Goal: Task Accomplishment & Management: Complete application form

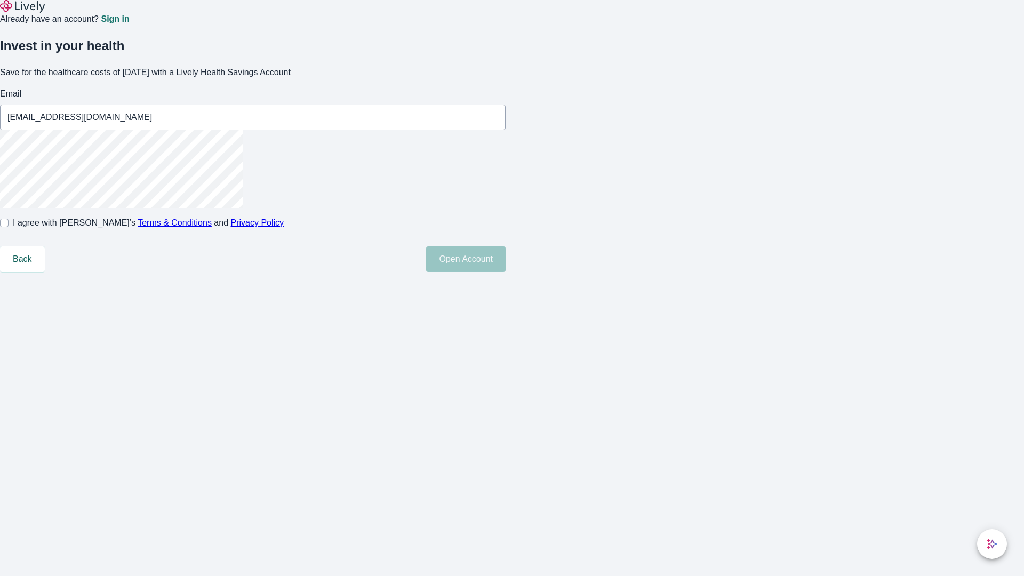
click at [9, 227] on input "I agree with Lively’s Terms & Conditions and Privacy Policy" at bounding box center [4, 223] width 9 height 9
checkbox input "true"
click at [506, 272] on button "Open Account" at bounding box center [465, 259] width 79 height 26
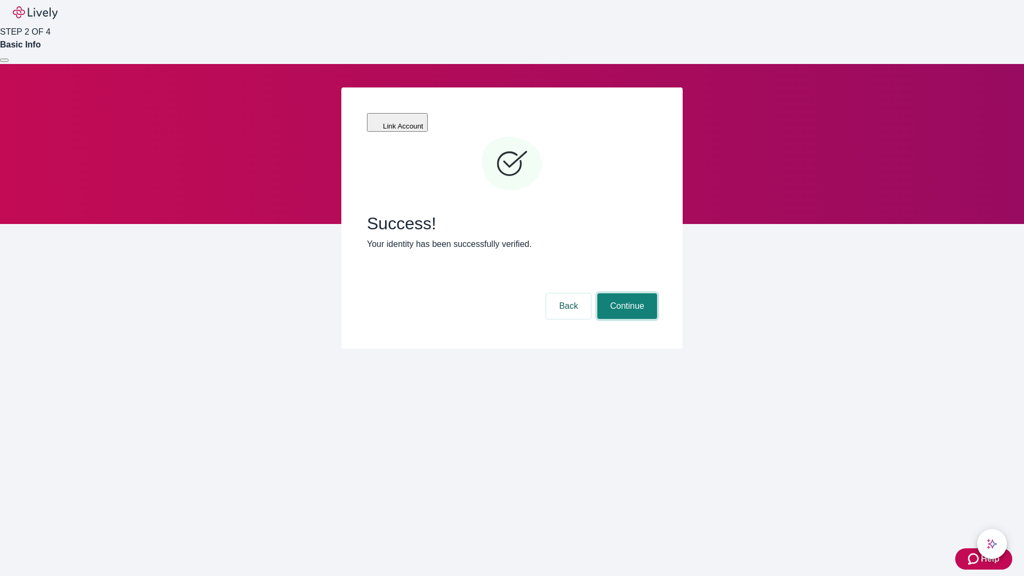
click at [626, 293] on button "Continue" at bounding box center [627, 306] width 60 height 26
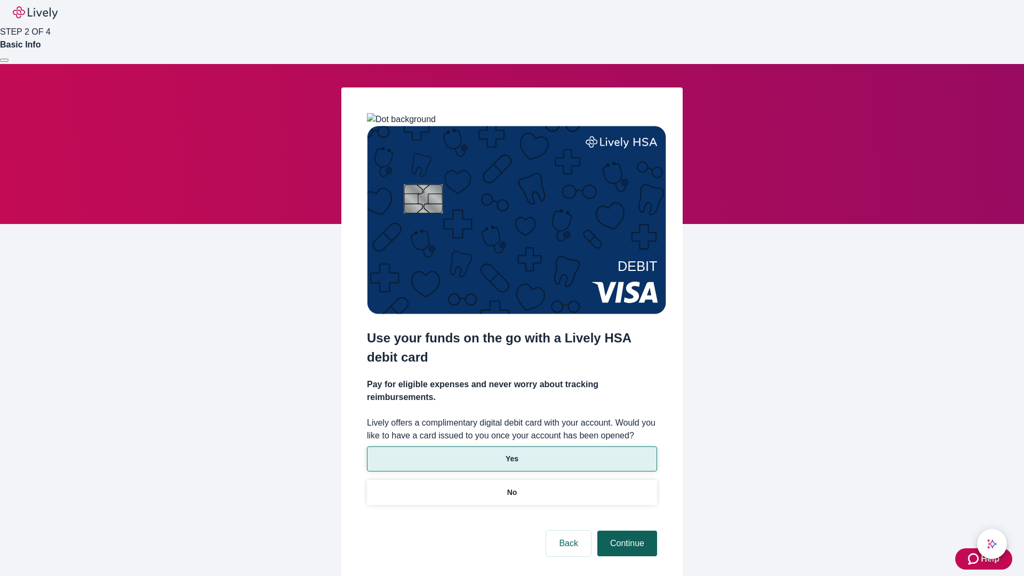
click at [512, 487] on p "No" at bounding box center [512, 492] width 10 height 11
click at [626, 531] on button "Continue" at bounding box center [627, 544] width 60 height 26
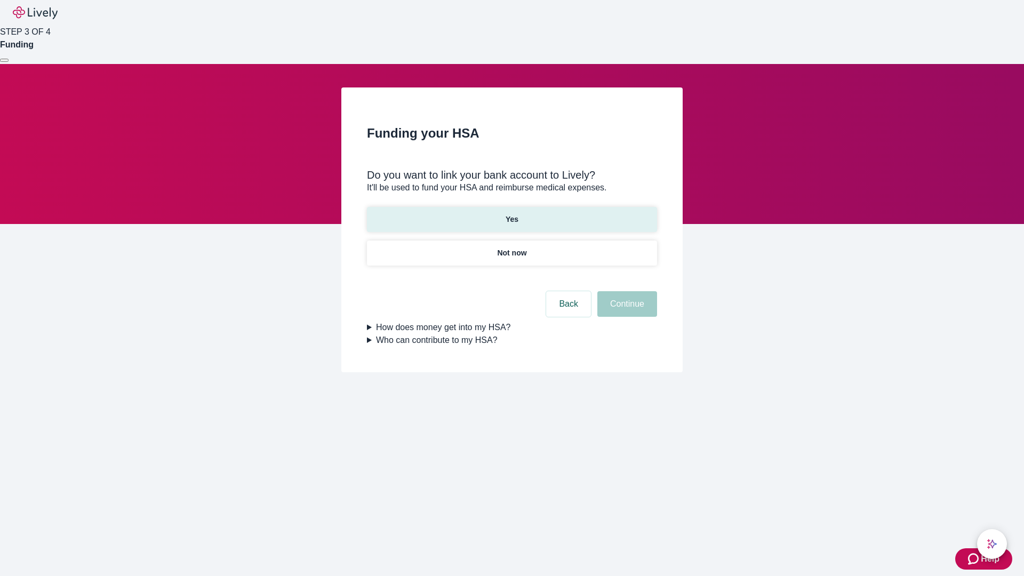
click at [512, 214] on p "Yes" at bounding box center [512, 219] width 13 height 11
click at [626, 291] on button "Continue" at bounding box center [627, 304] width 60 height 26
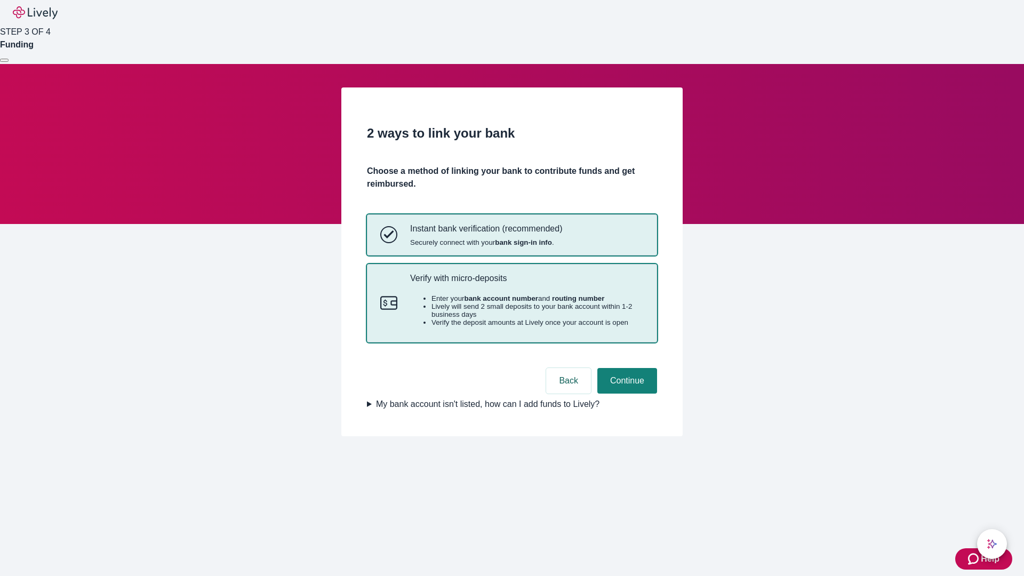
click at [527, 283] on p "Verify with micro-deposits" at bounding box center [527, 278] width 234 height 10
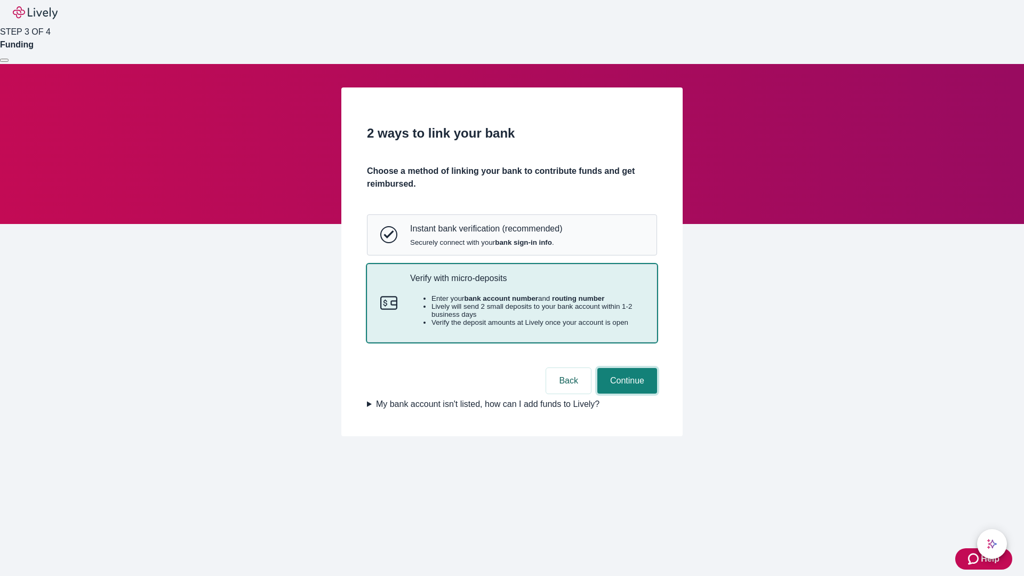
click at [626, 394] on button "Continue" at bounding box center [627, 381] width 60 height 26
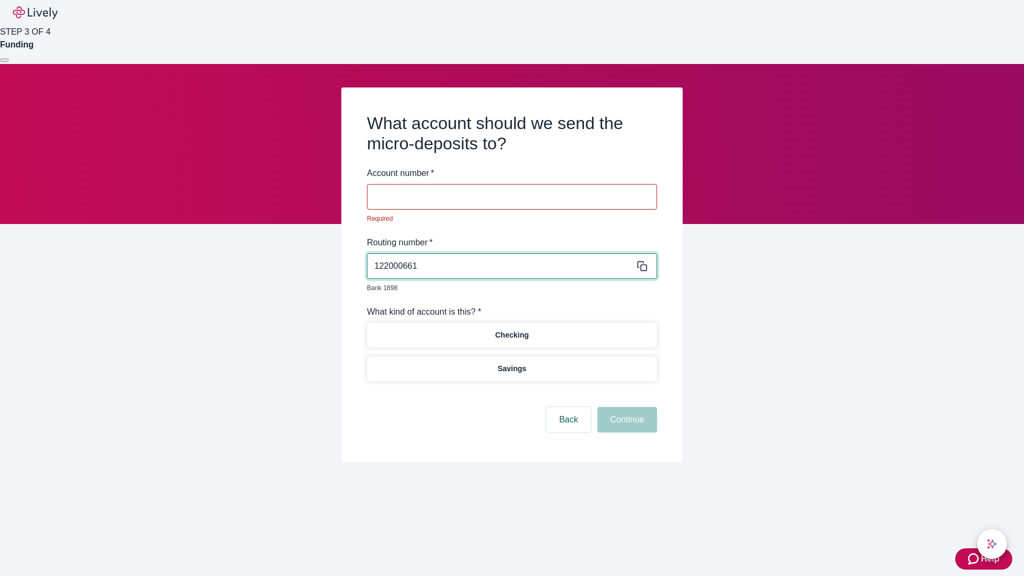
type input "122000661"
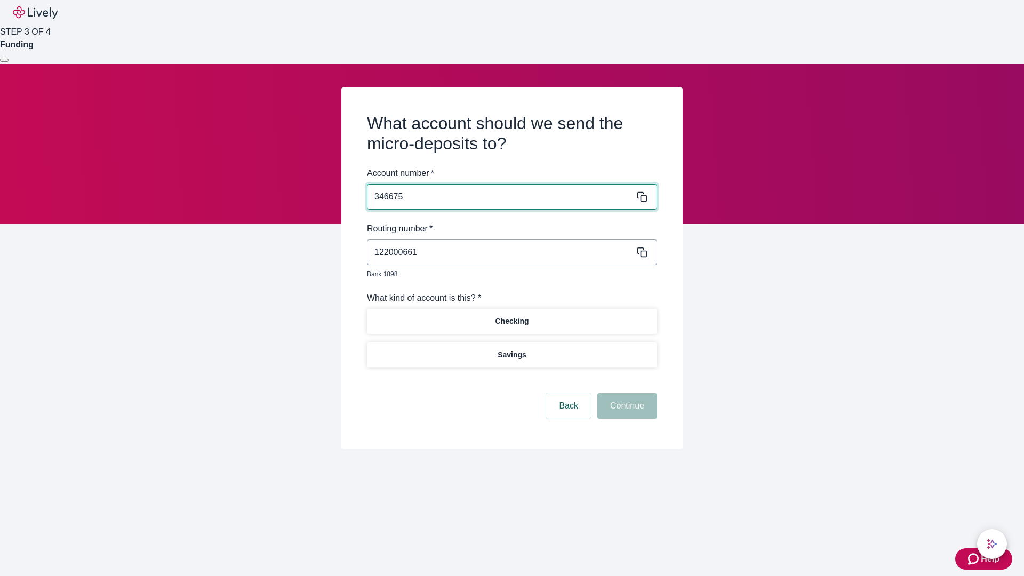
type input "346675"
click at [512, 316] on p "Checking" at bounding box center [512, 321] width 34 height 11
click at [626, 394] on button "Continue" at bounding box center [627, 406] width 60 height 26
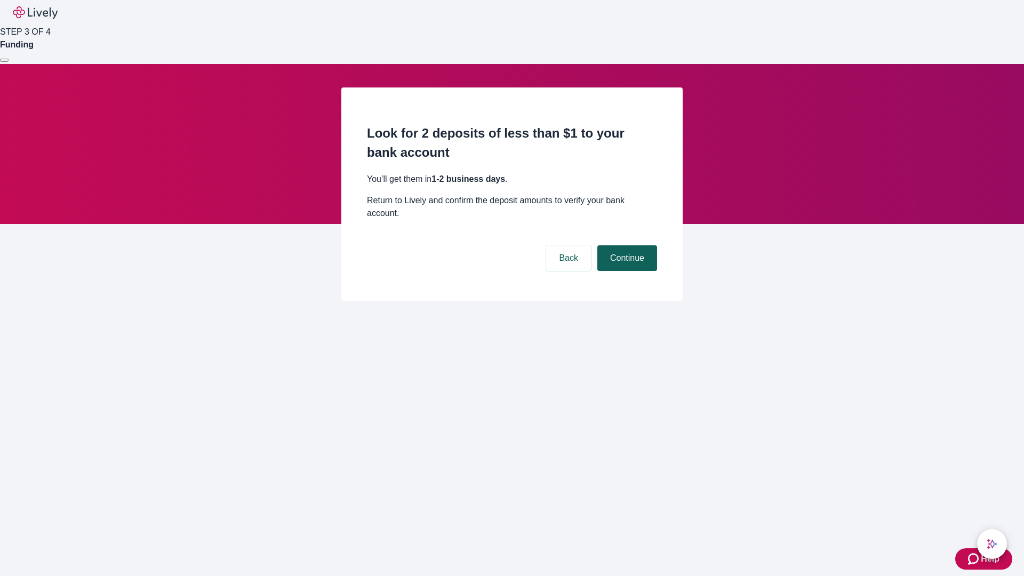
click at [626, 245] on button "Continue" at bounding box center [627, 258] width 60 height 26
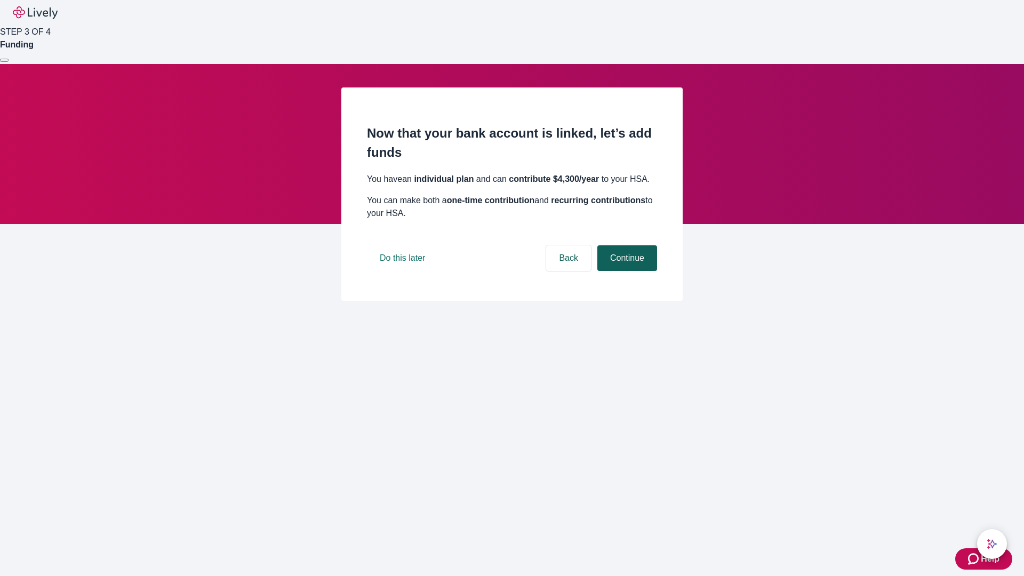
click at [626, 271] on button "Continue" at bounding box center [627, 258] width 60 height 26
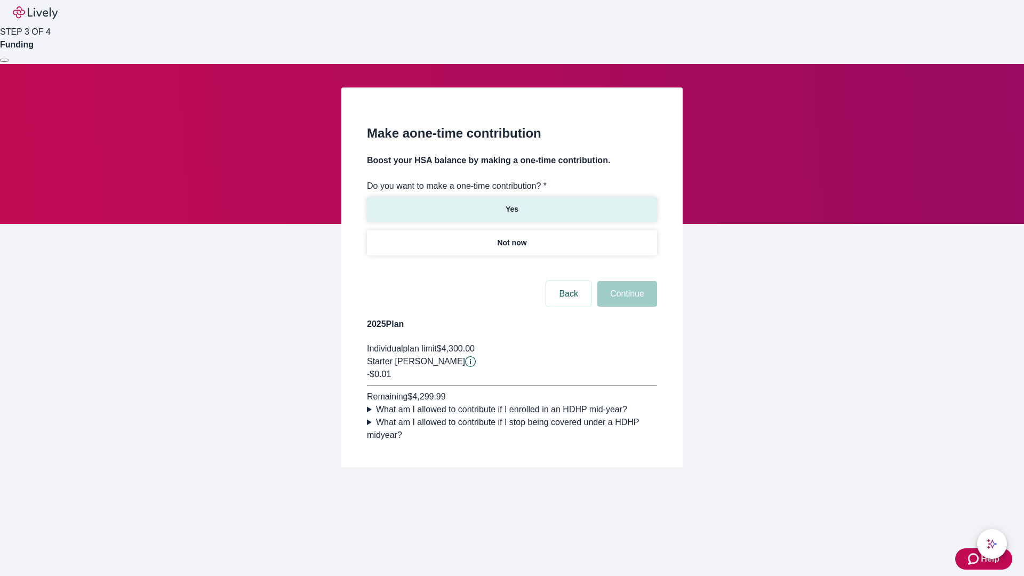
click at [512, 204] on p "Yes" at bounding box center [512, 209] width 13 height 11
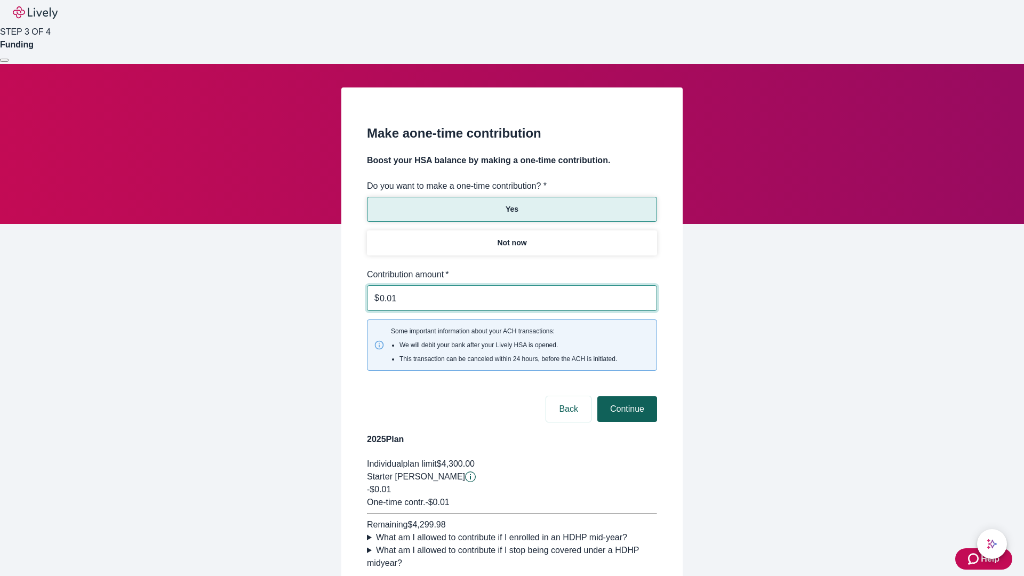
type input "0.01"
click at [626, 396] on button "Continue" at bounding box center [627, 409] width 60 height 26
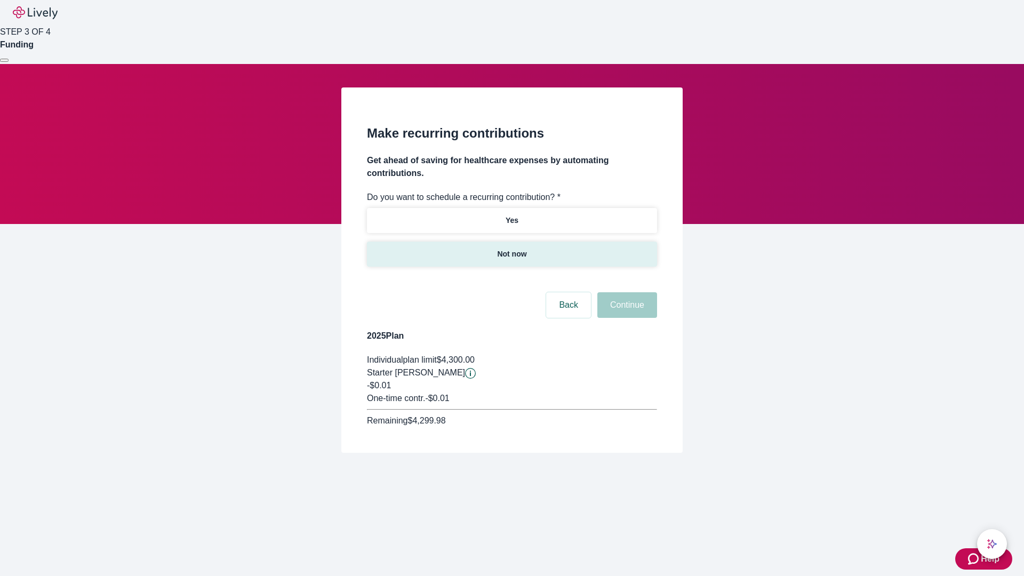
click at [512, 249] on p "Not now" at bounding box center [511, 254] width 29 height 11
click at [626, 292] on button "Continue" at bounding box center [627, 305] width 60 height 26
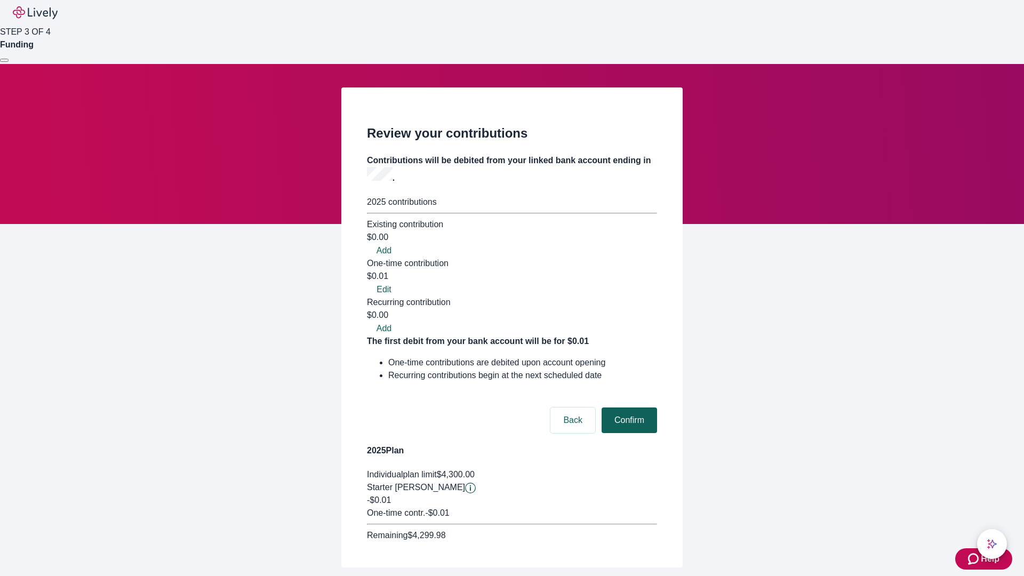
click at [628, 408] on button "Confirm" at bounding box center [629, 421] width 55 height 26
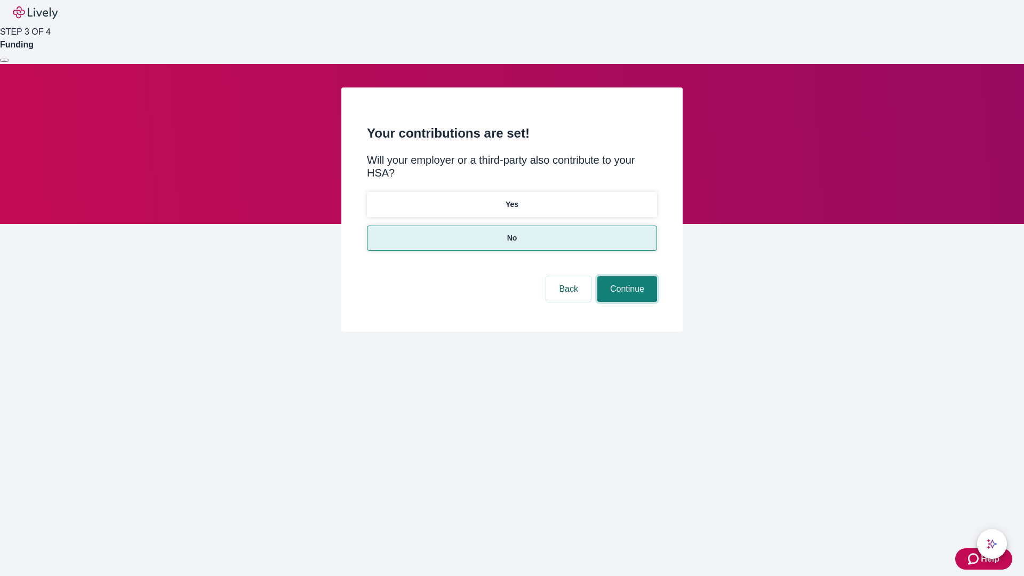
click at [626, 276] on button "Continue" at bounding box center [627, 289] width 60 height 26
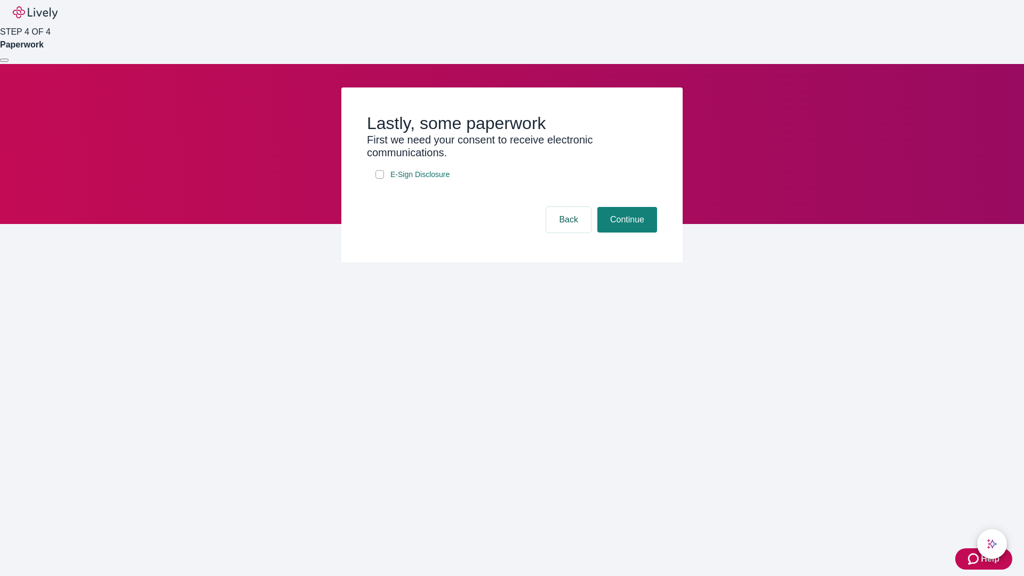
click at [380, 179] on input "E-Sign Disclosure" at bounding box center [380, 174] width 9 height 9
checkbox input "true"
click at [626, 233] on button "Continue" at bounding box center [627, 220] width 60 height 26
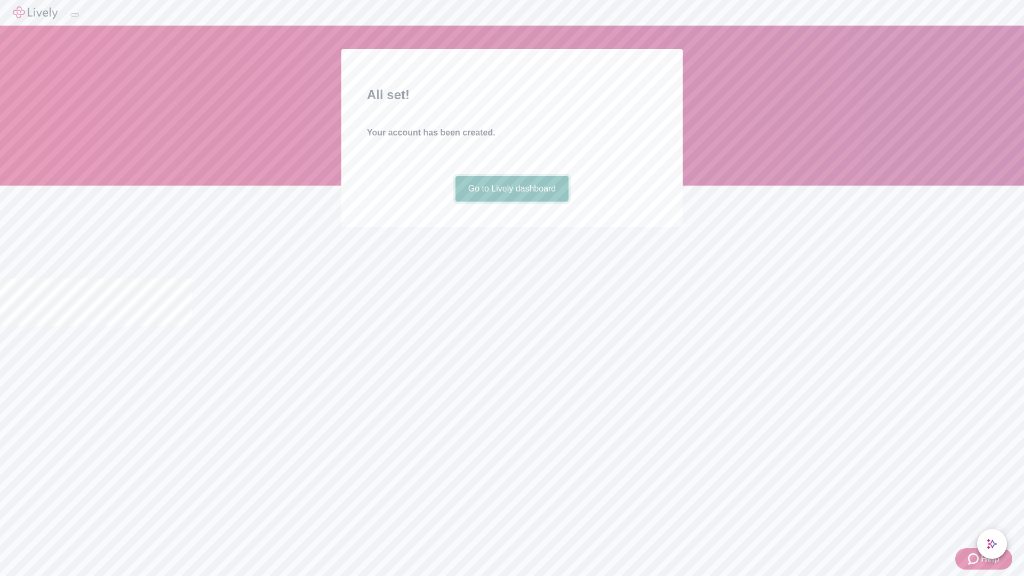
click at [512, 202] on link "Go to Lively dashboard" at bounding box center [513, 189] width 114 height 26
